Goal: Task Accomplishment & Management: Use online tool/utility

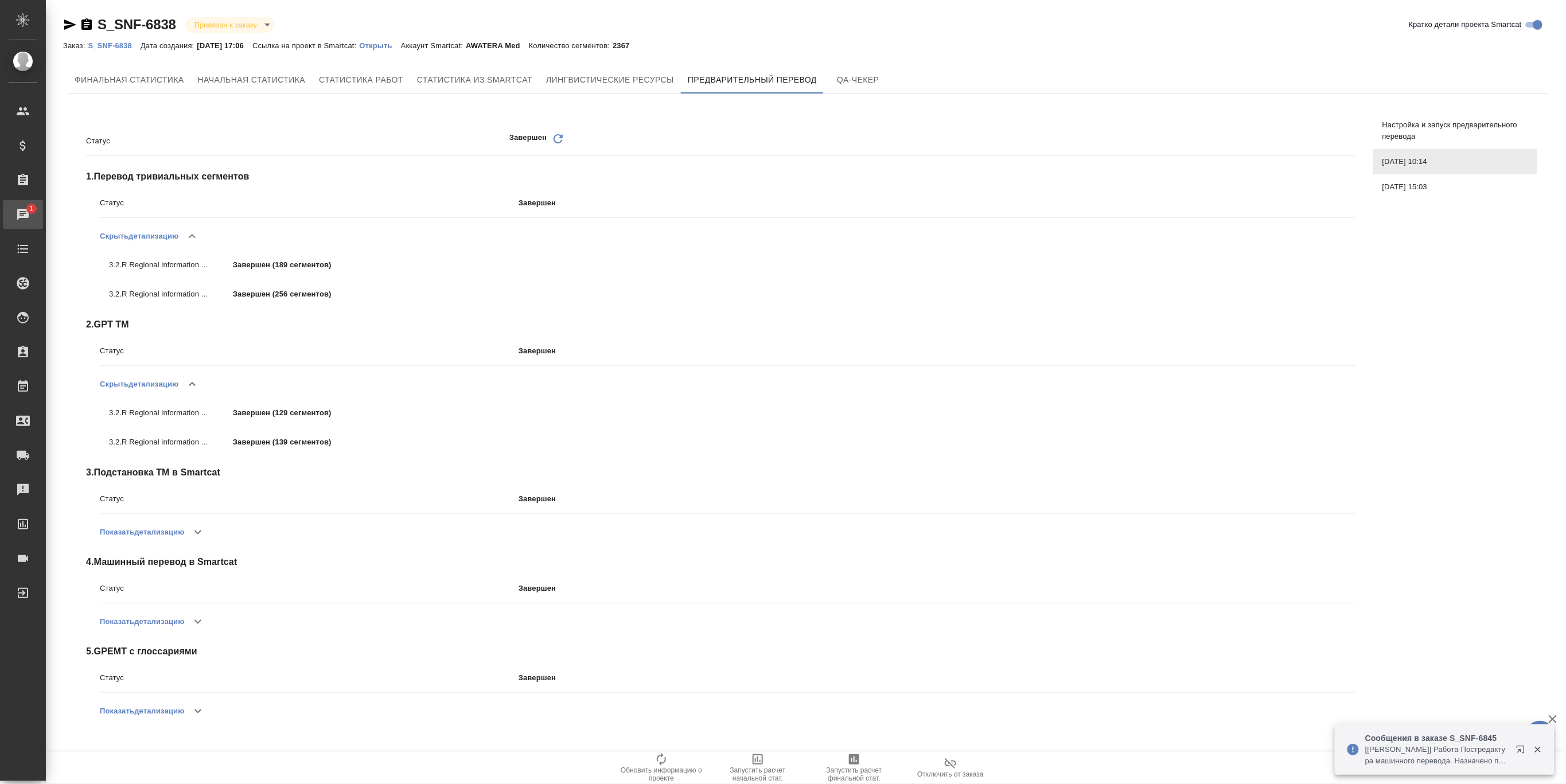
click at [23, 206] on div "Чаты" at bounding box center [9, 214] width 29 height 17
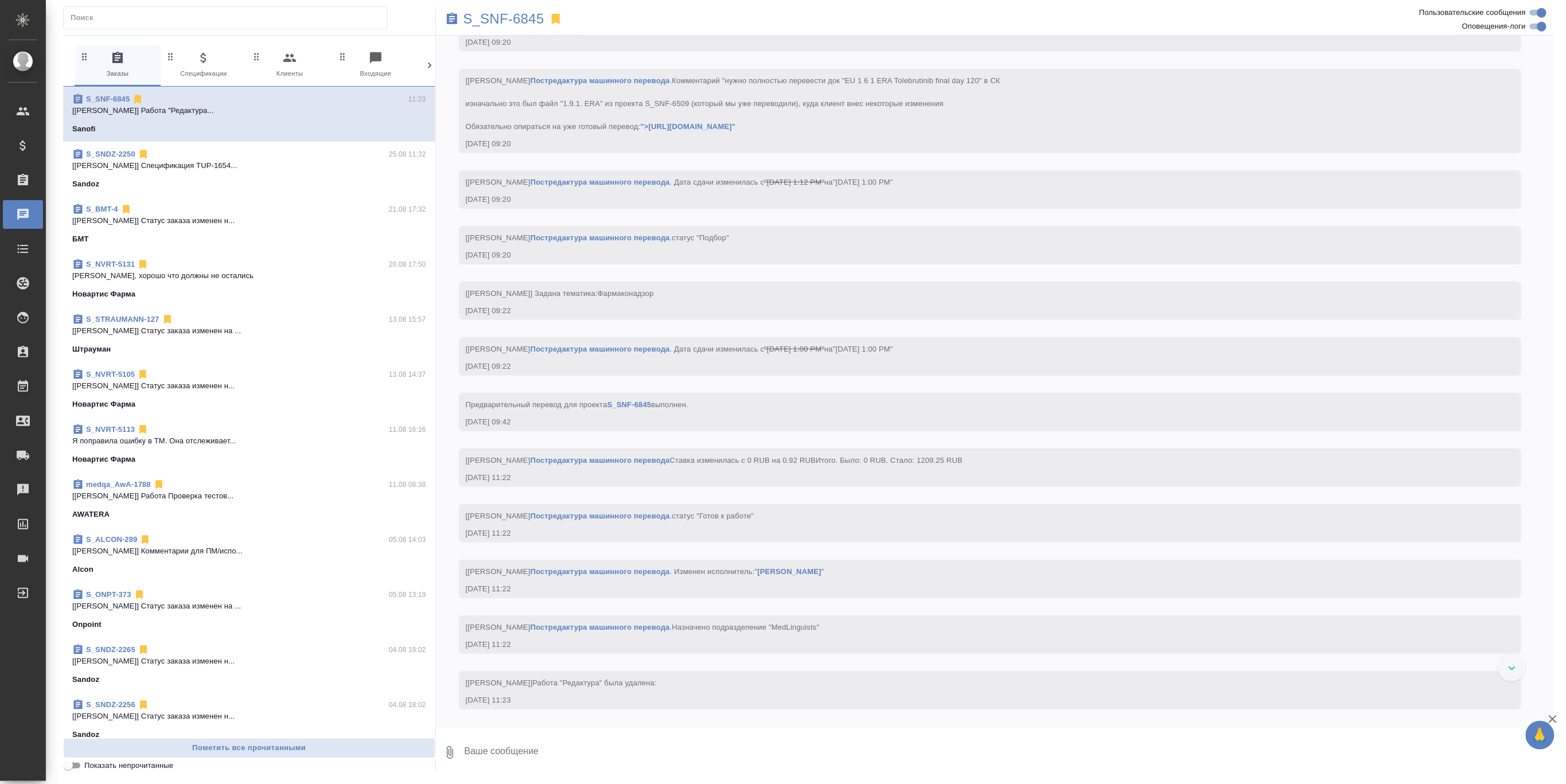
scroll to position [2480, 0]
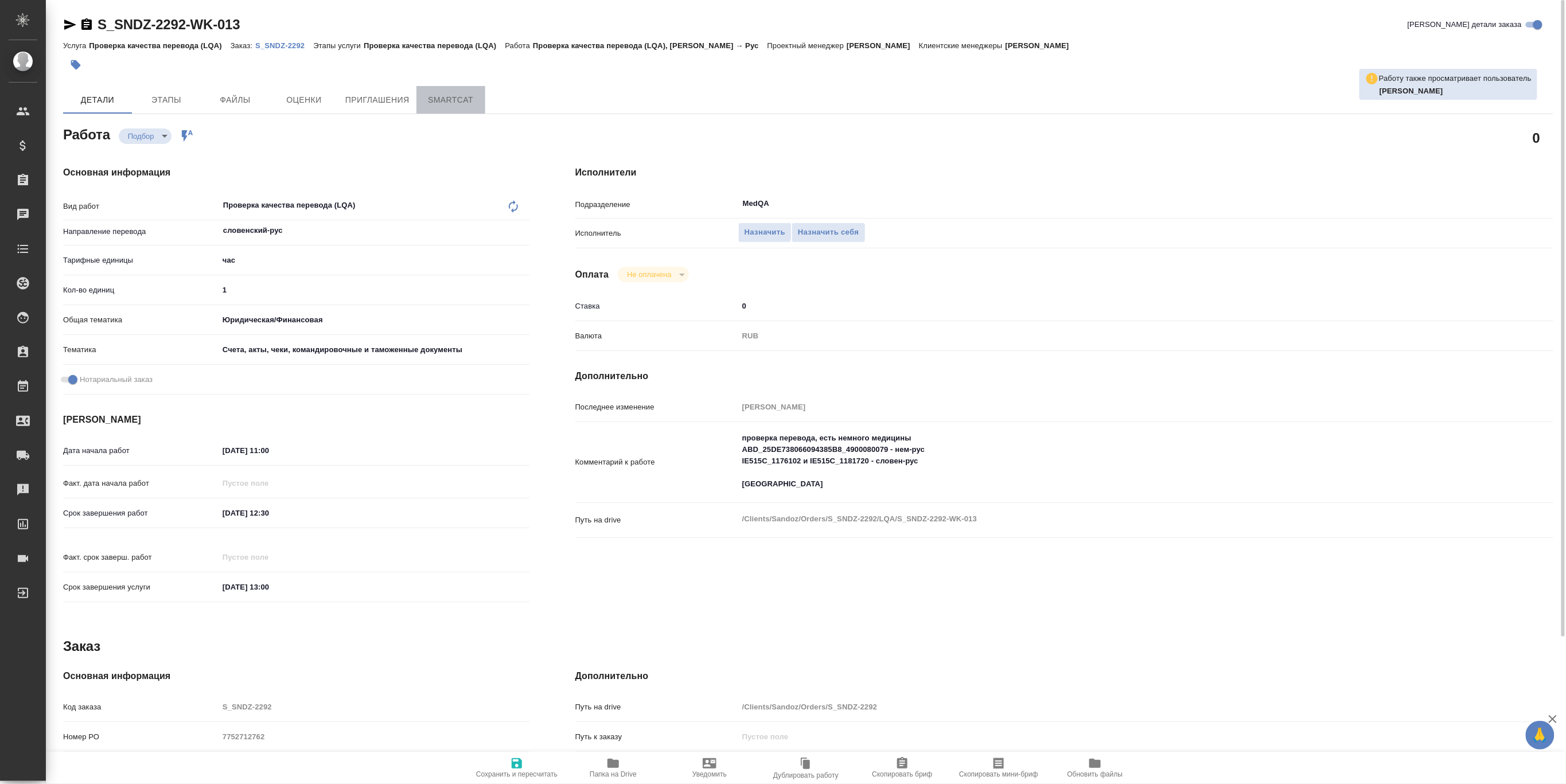
click at [466, 107] on button "SmartCat" at bounding box center [451, 99] width 69 height 27
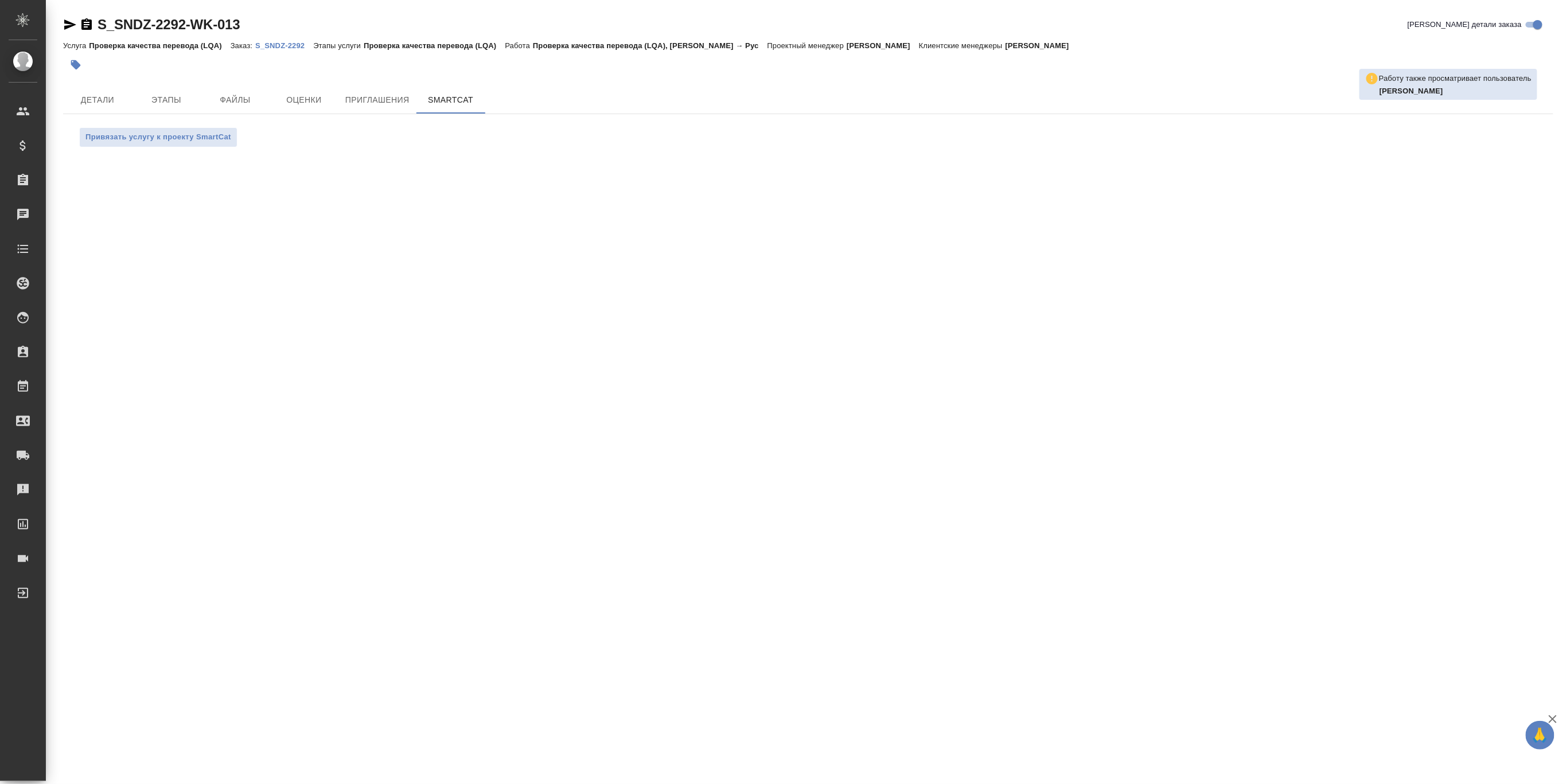
click at [289, 49] on p "S_SNDZ-2292" at bounding box center [284, 46] width 58 height 9
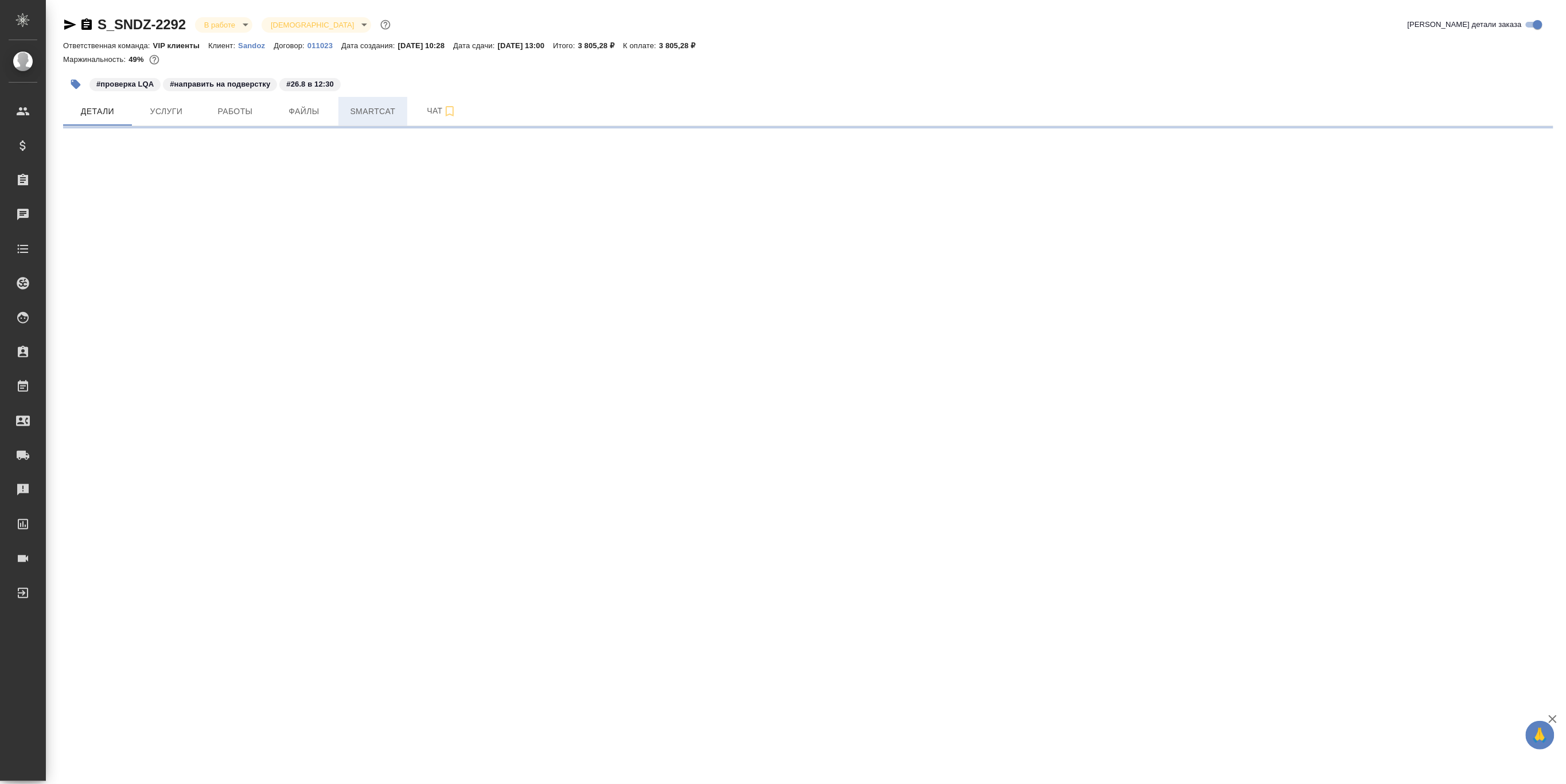
click at [365, 109] on span "Smartcat" at bounding box center [373, 111] width 55 height 14
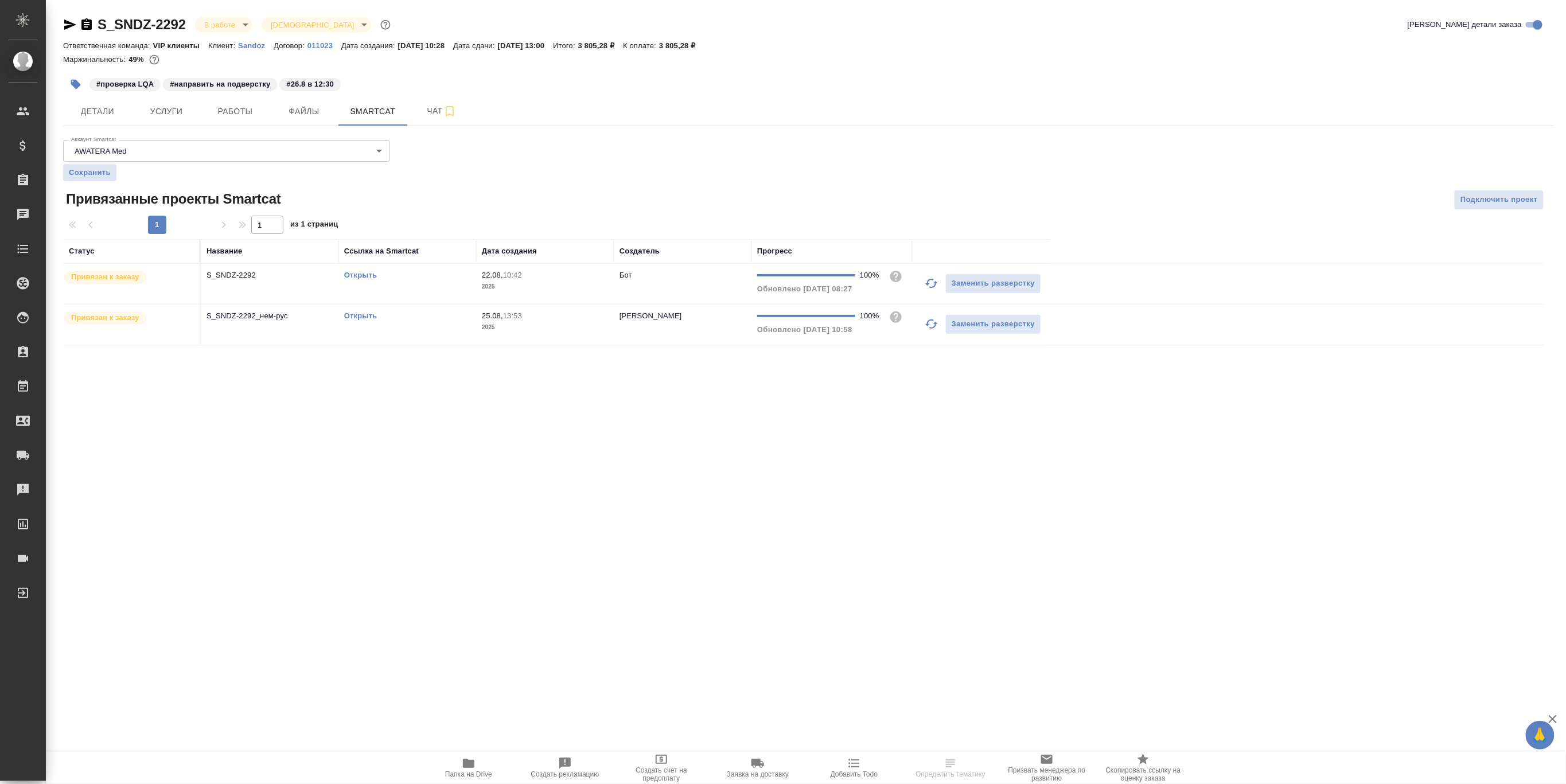
click at [359, 272] on link "Открыть" at bounding box center [360, 275] width 33 height 9
click at [360, 315] on link "Открыть" at bounding box center [360, 316] width 33 height 9
